Goal: Task Accomplishment & Management: Manage account settings

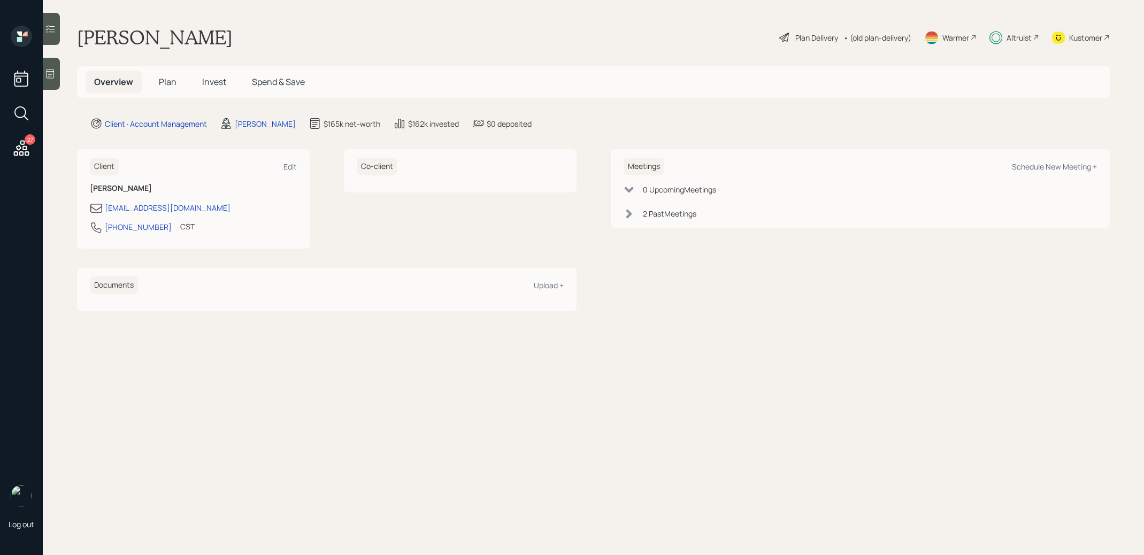
click at [213, 81] on span "Invest" at bounding box center [214, 82] width 24 height 12
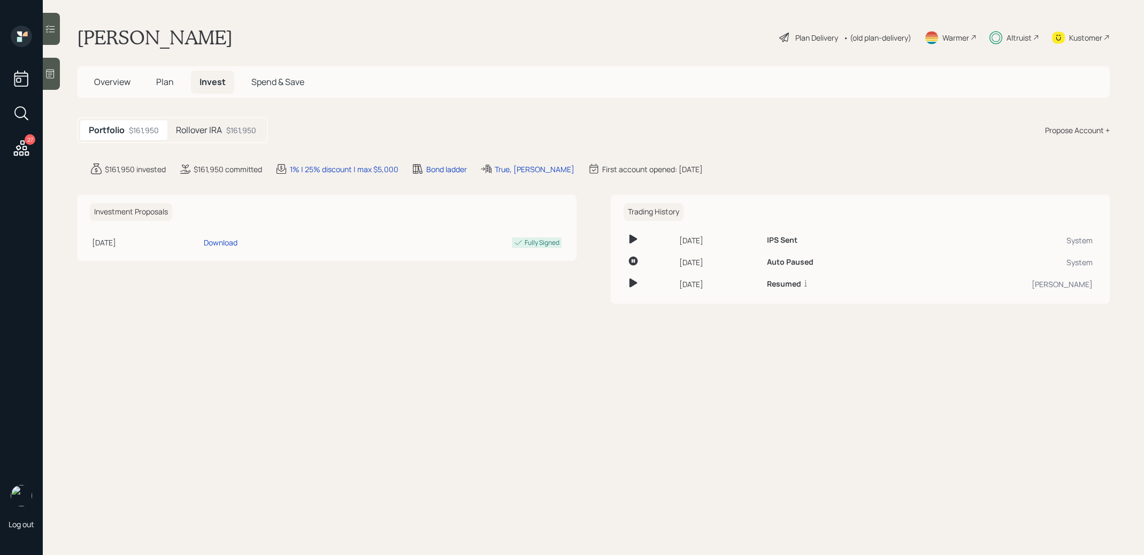
click at [215, 135] on h5 "Rollover IRA" at bounding box center [199, 130] width 46 height 10
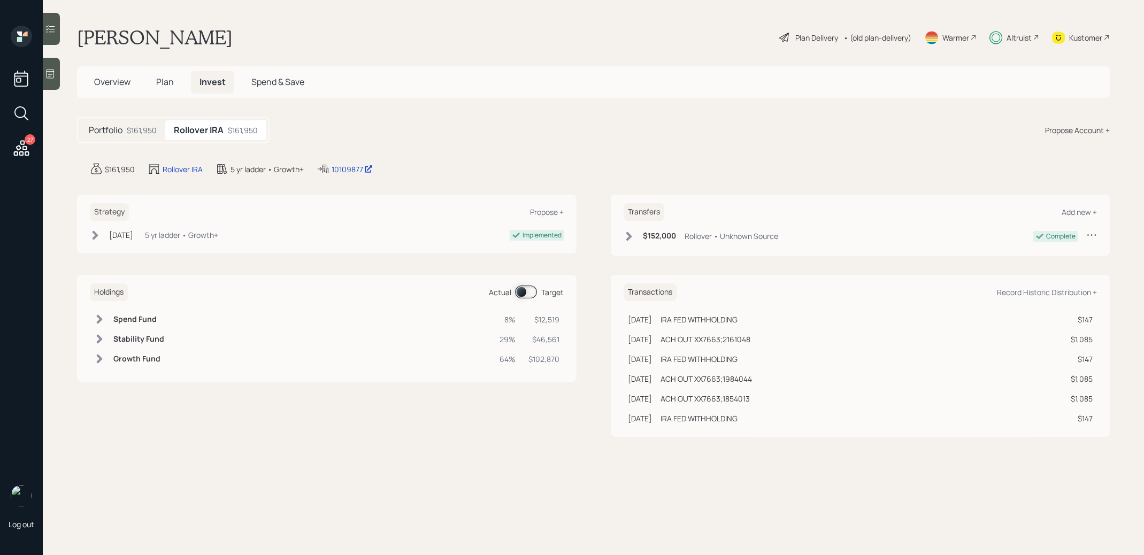
click at [164, 77] on span "Plan" at bounding box center [165, 82] width 18 height 12
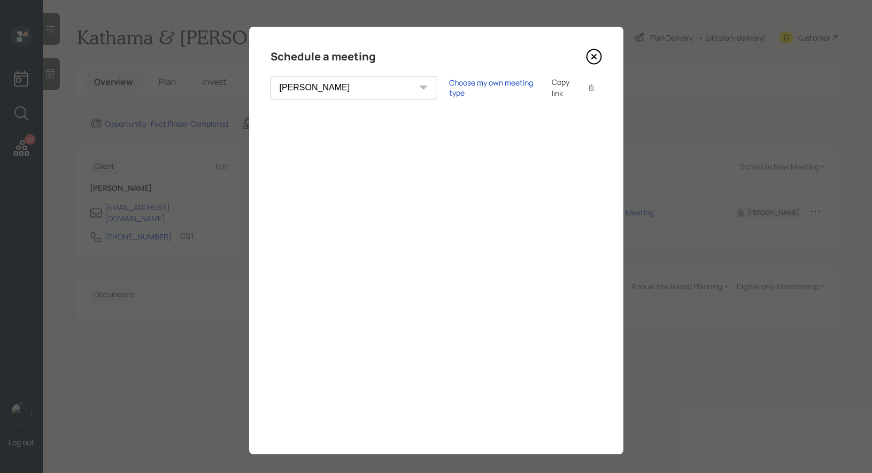
select select "8b79112e-3cfb-44f9-89e7-15267fe946c1"
click at [593, 57] on icon at bounding box center [593, 57] width 4 height 4
